Goal: Entertainment & Leisure: Consume media (video, audio)

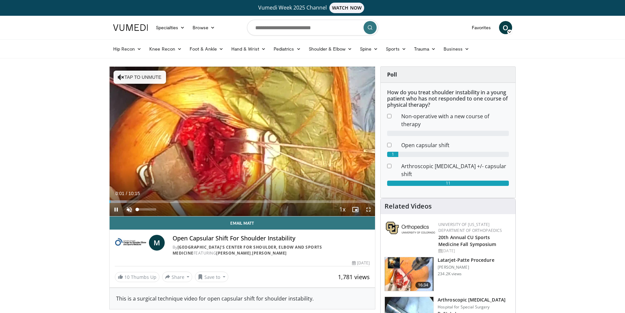
click at [128, 208] on span "Video Player" at bounding box center [129, 209] width 13 height 13
click at [367, 210] on span "Video Player" at bounding box center [368, 209] width 13 height 13
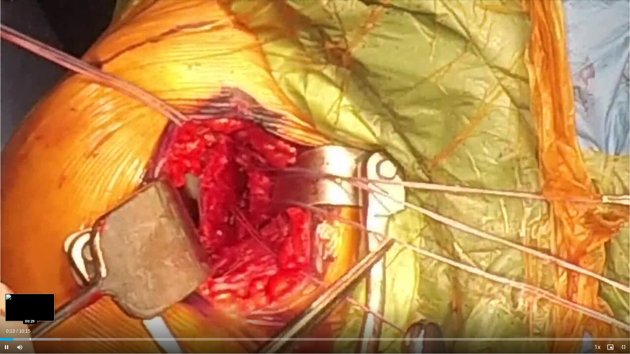
click at [30, 312] on div "Loaded : 9.66% 00:13 00:29" at bounding box center [315, 339] width 630 height 3
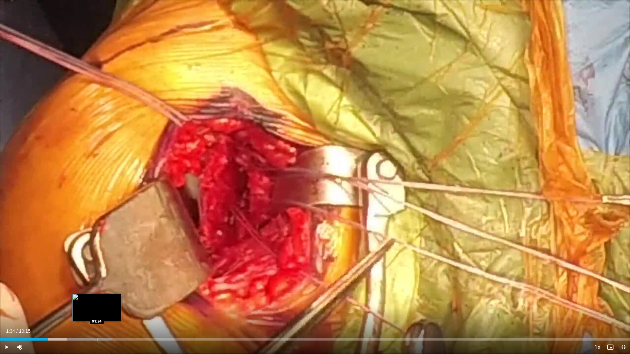
click at [97, 312] on div "Loaded : 17.73% 01:34 01:34" at bounding box center [315, 338] width 630 height 6
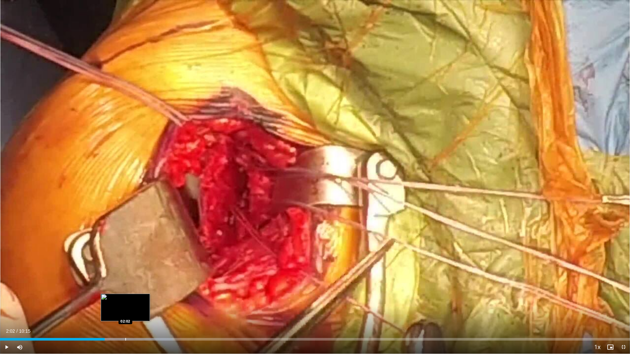
click at [125, 312] on div "Progress Bar" at bounding box center [125, 339] width 1 height 3
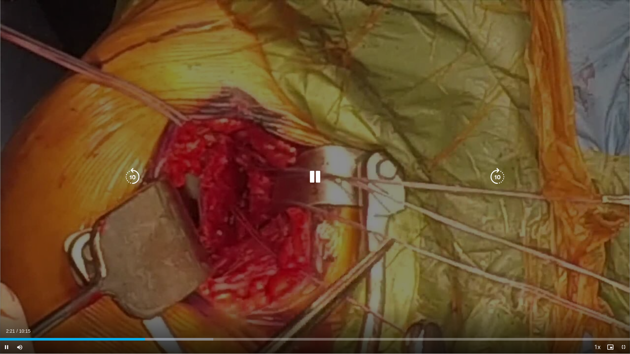
click at [322, 190] on div "10 seconds Tap to unmute" at bounding box center [315, 177] width 630 height 354
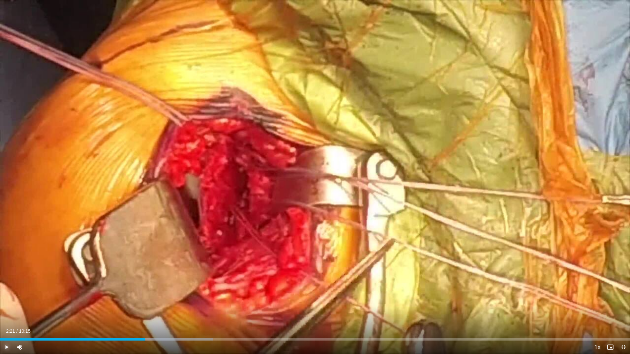
click at [5, 312] on span "Video Player" at bounding box center [6, 347] width 13 height 13
click at [153, 312] on div "Progress Bar" at bounding box center [153, 339] width 1 height 3
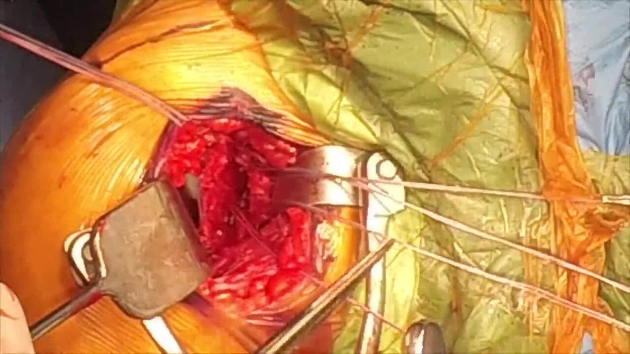
click at [6, 312] on div "10 seconds Tap to unmute" at bounding box center [315, 177] width 630 height 354
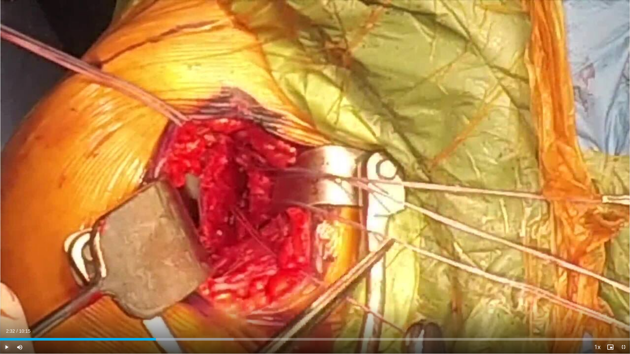
click at [6, 312] on span "Video Player" at bounding box center [6, 347] width 13 height 13
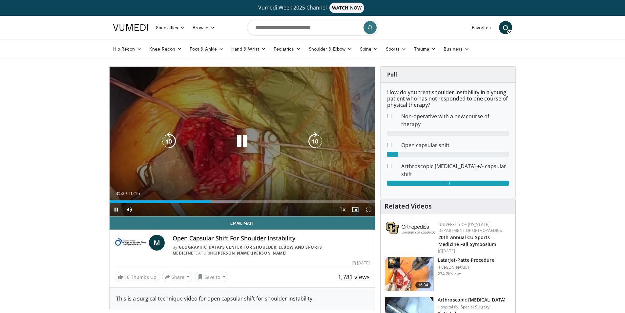
click at [239, 137] on icon "Video Player" at bounding box center [242, 141] width 18 height 18
